Goal: Task Accomplishment & Management: Manage account settings

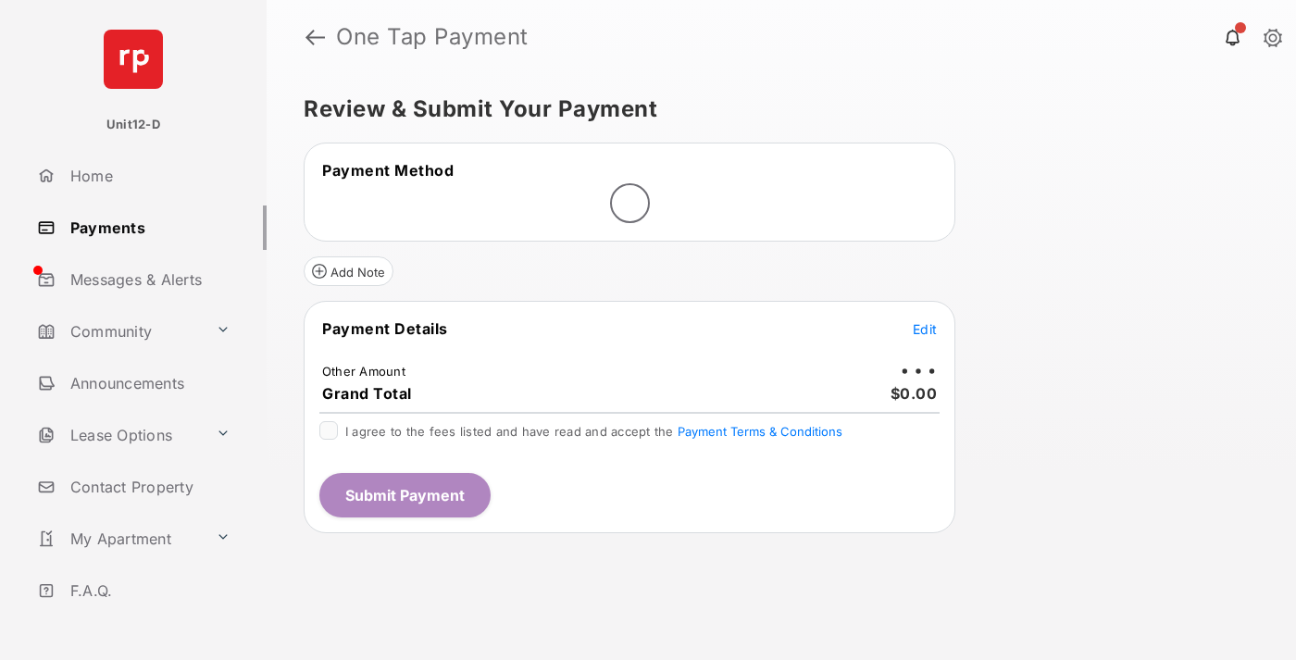
click at [925, 329] on span "Edit" at bounding box center [925, 329] width 24 height 16
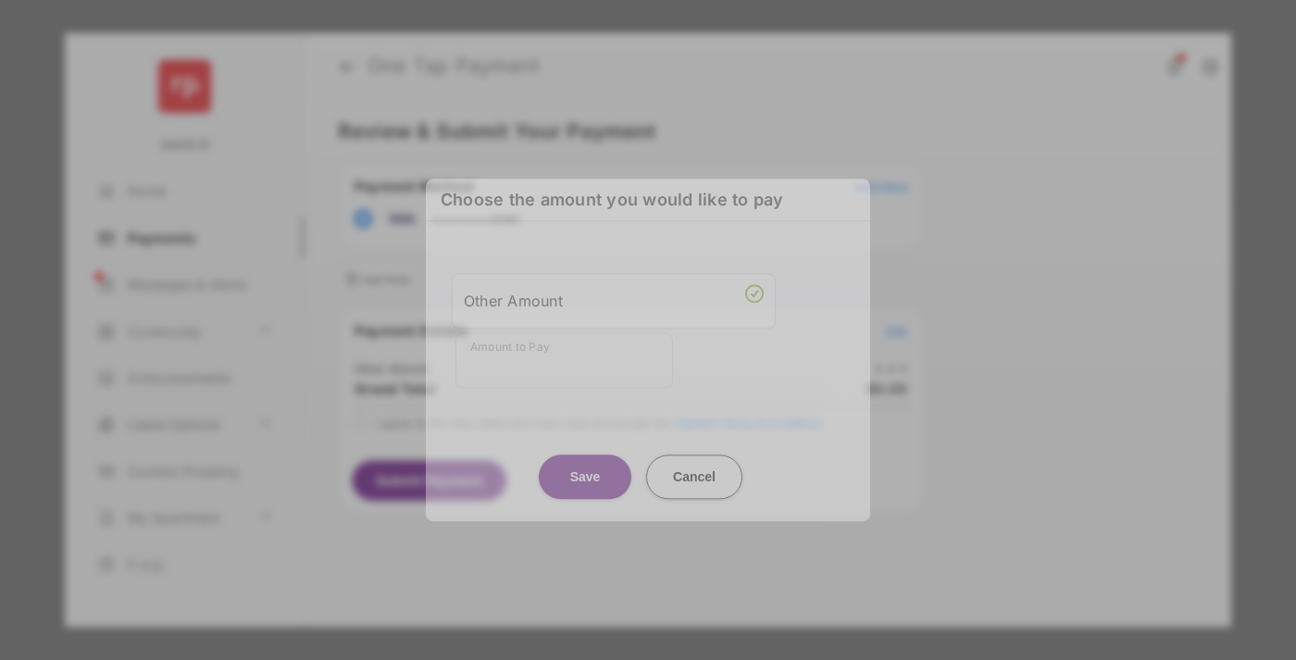
click at [614, 300] on div "Other Amount" at bounding box center [614, 300] width 300 height 31
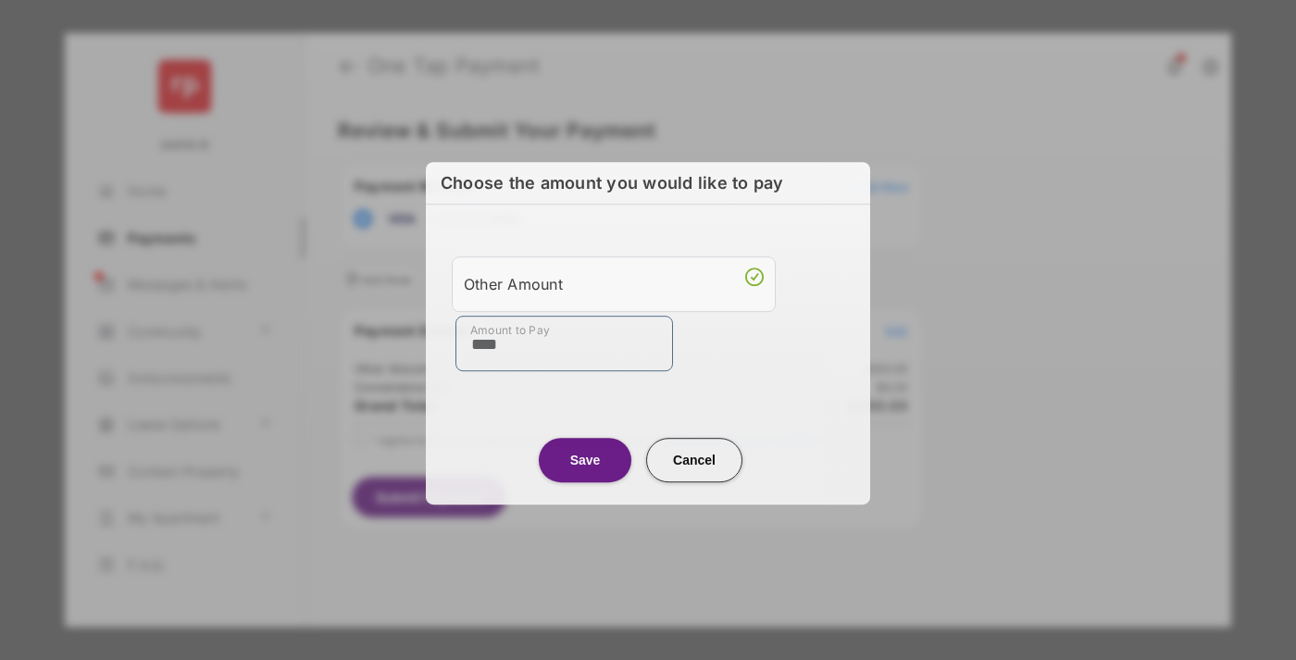
type input "****"
click at [585, 457] on button "Save" at bounding box center [585, 460] width 93 height 44
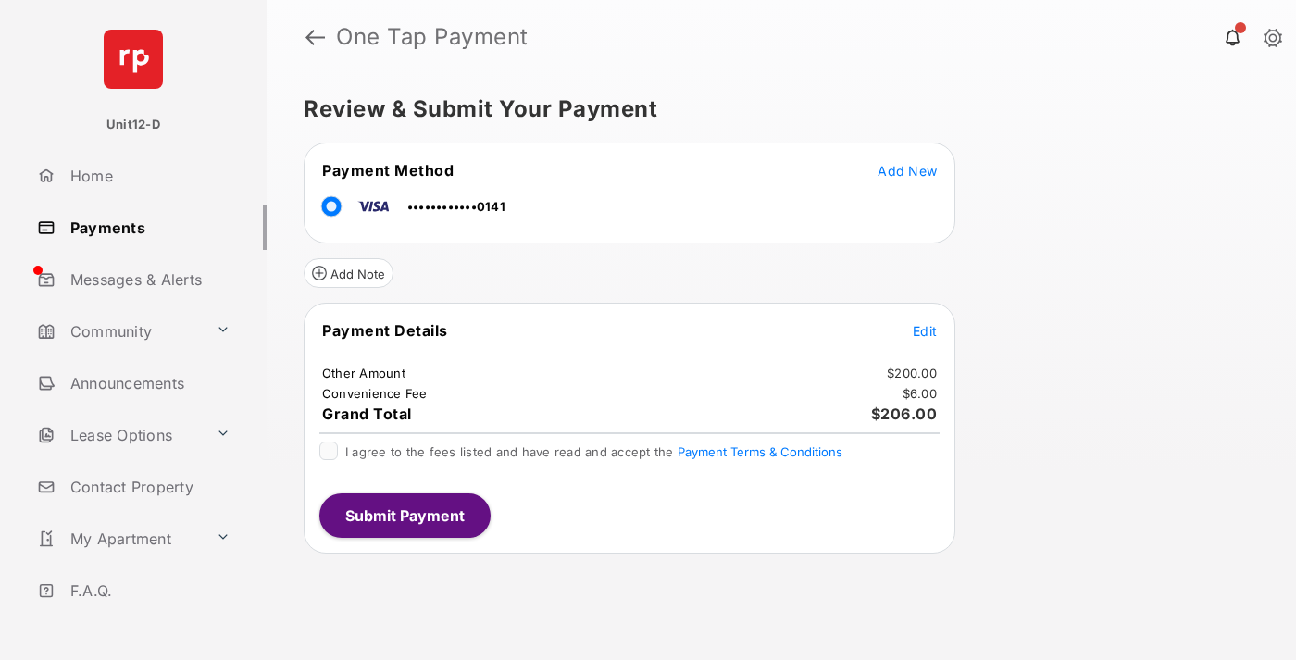
click at [925, 331] on span "Edit" at bounding box center [925, 331] width 24 height 16
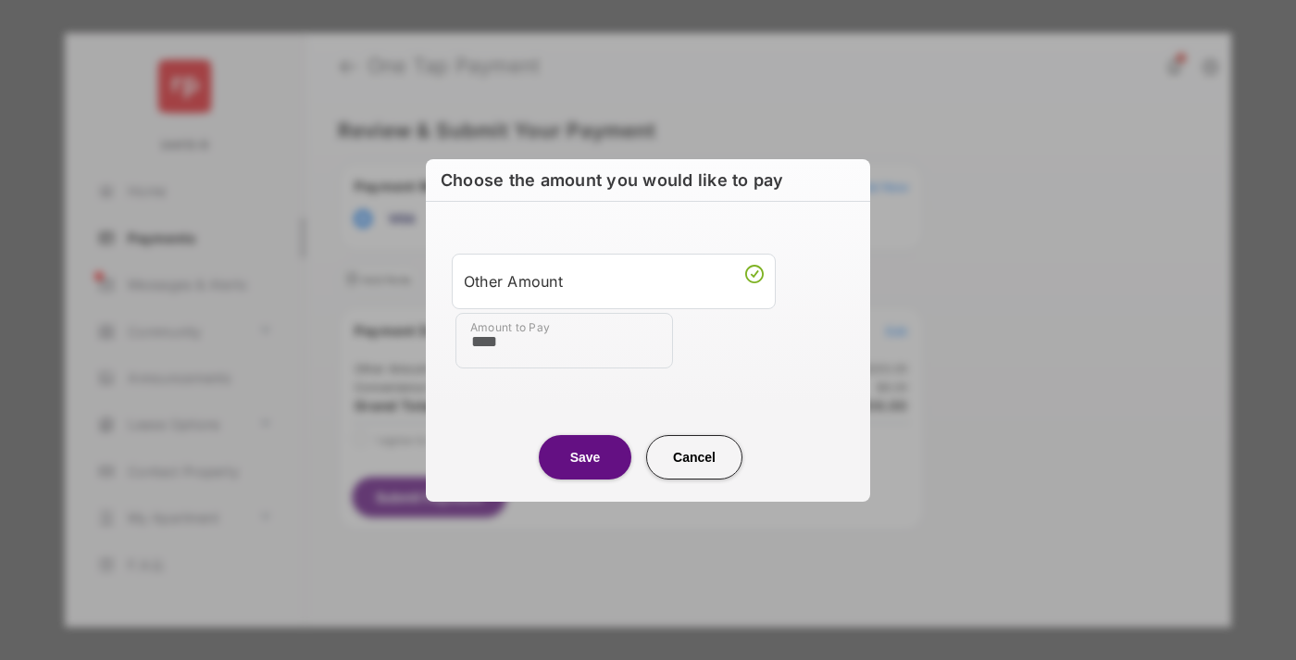
click at [585, 456] on button "Save" at bounding box center [585, 457] width 93 height 44
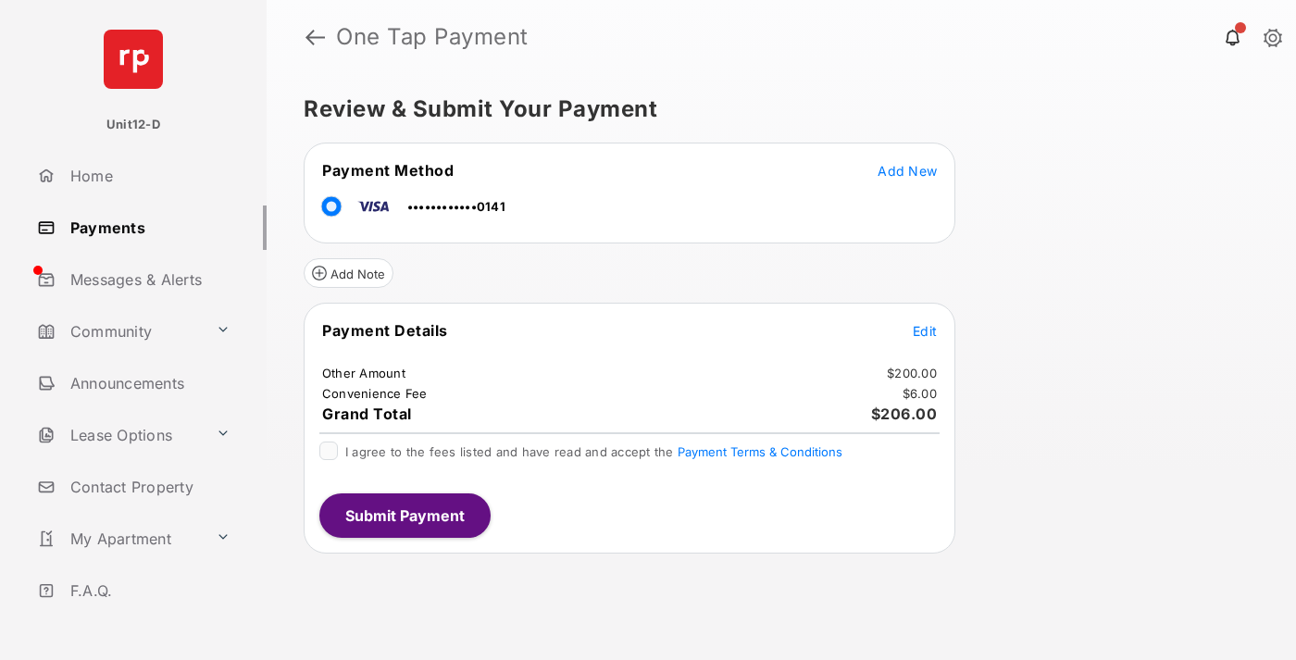
click at [404, 515] on button "Submit Payment" at bounding box center [404, 515] width 171 height 44
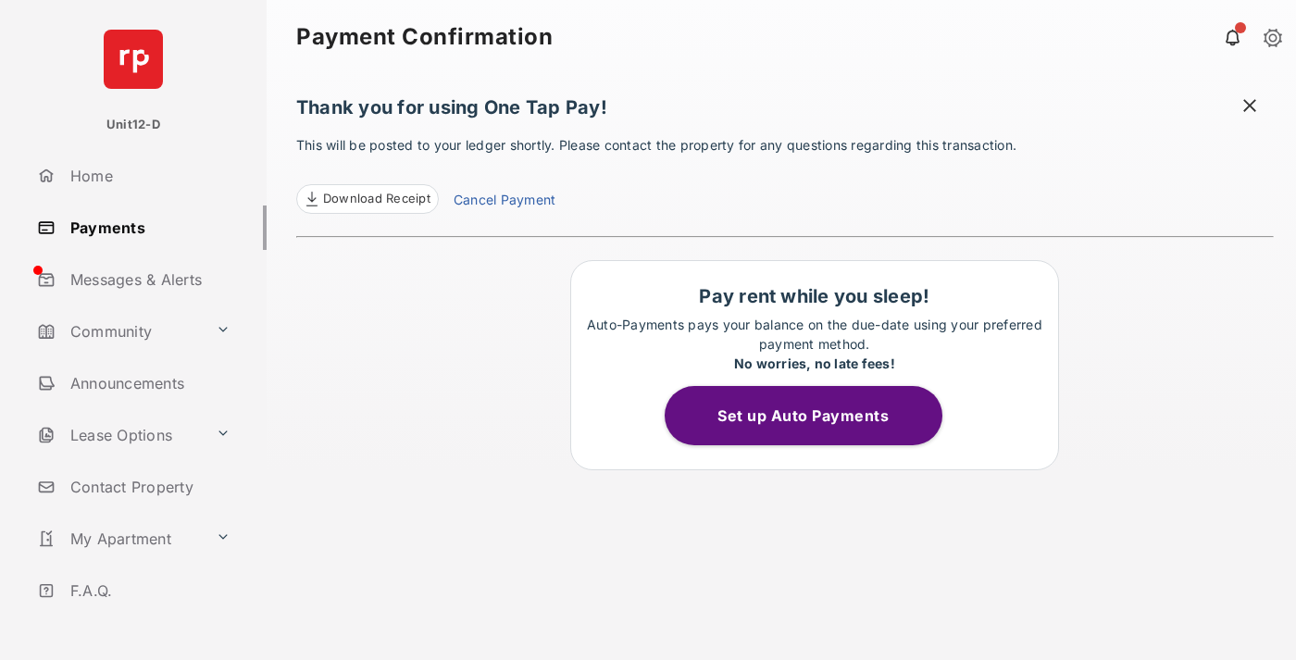
click at [814, 416] on button "Set up Auto Payments" at bounding box center [804, 415] width 278 height 59
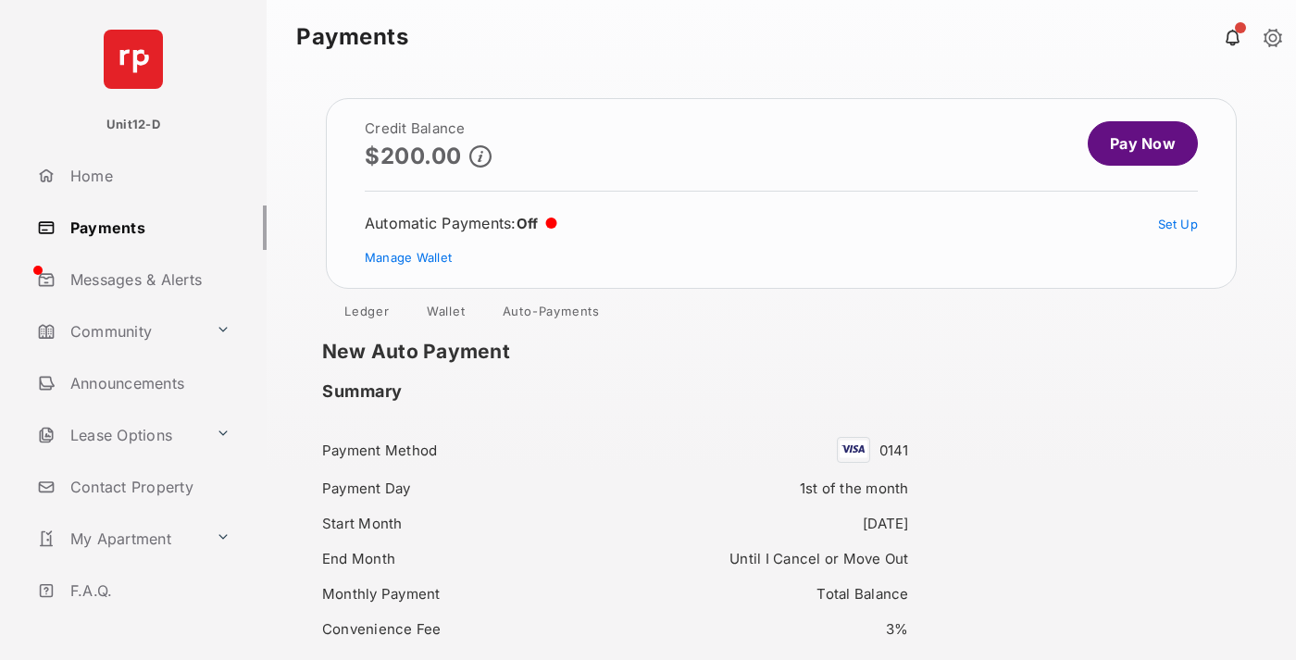
scroll to position [159, 0]
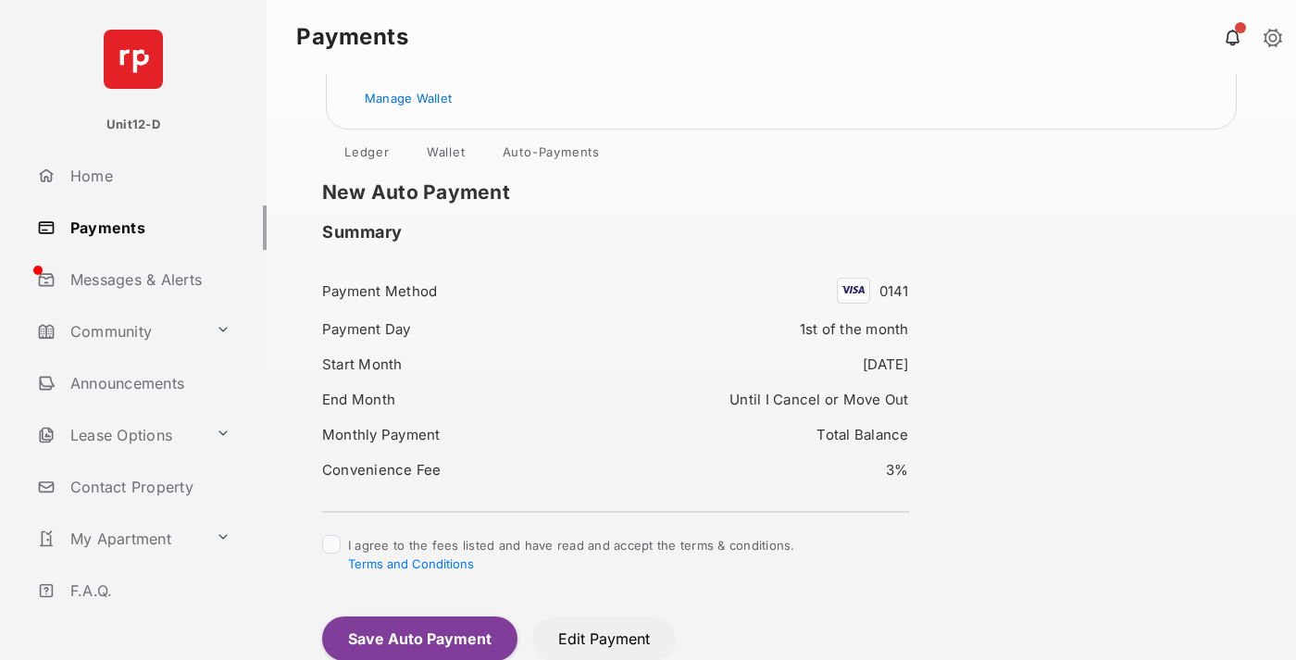
click at [418, 638] on button "Save Auto Payment" at bounding box center [419, 639] width 195 height 44
